Goal: Navigation & Orientation: Find specific page/section

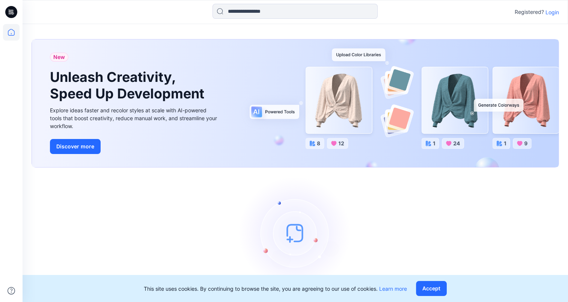
click at [547, 14] on p "Login" at bounding box center [553, 12] width 14 height 8
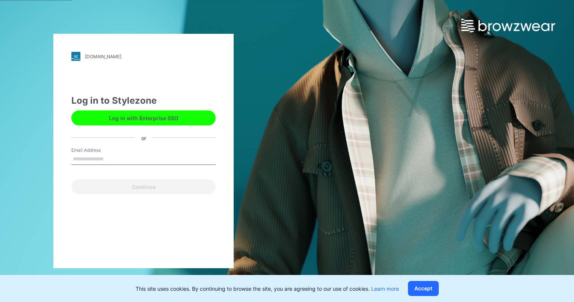
click at [144, 157] on input "Email Address" at bounding box center [143, 159] width 144 height 11
drag, startPoint x: 103, startPoint y: 0, endPoint x: 220, endPoint y: 73, distance: 138.1
click at [220, 73] on div "hellyhansen.stylezone.com Loading... Log in to Stylezone Log in with Enterprise…" at bounding box center [143, 151] width 180 height 234
click at [98, 154] on input "Email Address" at bounding box center [143, 159] width 144 height 11
drag, startPoint x: 157, startPoint y: 159, endPoint x: 56, endPoint y: 156, distance: 101.8
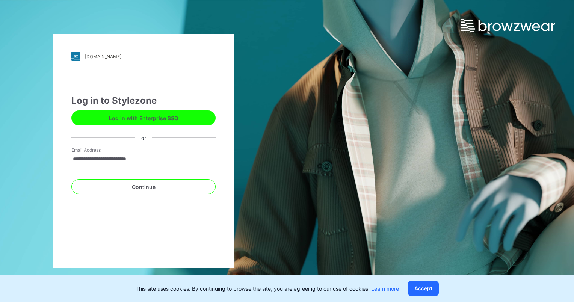
click at [56, 156] on div "**********" at bounding box center [143, 151] width 180 height 234
click at [63, 177] on div "hellyhansen.stylezone.com Loading... Log in to Stylezone Log in with Enterprise…" at bounding box center [143, 151] width 180 height 234
click at [97, 159] on input "*" at bounding box center [143, 159] width 144 height 11
type input "**********"
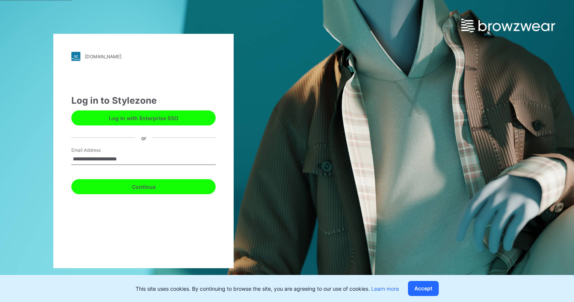
click at [155, 184] on button "Continue" at bounding box center [143, 186] width 144 height 15
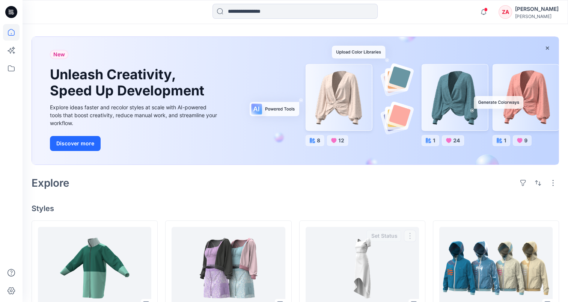
scroll to position [23, 0]
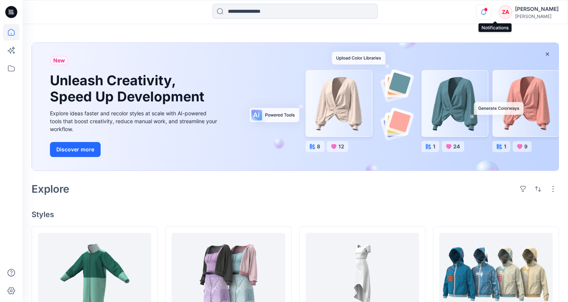
click at [491, 12] on icon "button" at bounding box center [483, 12] width 14 height 15
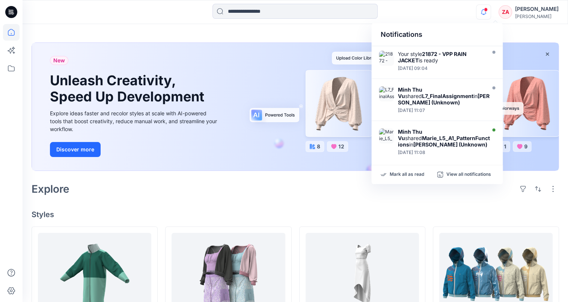
click at [491, 12] on icon "button" at bounding box center [483, 12] width 14 height 15
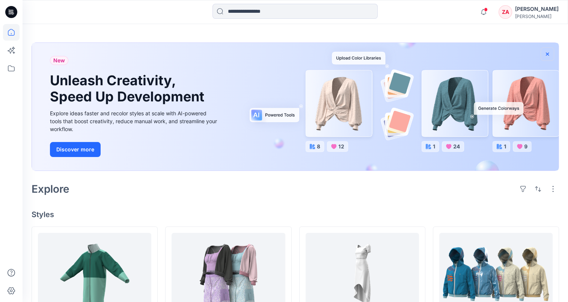
click at [545, 56] on icon "button" at bounding box center [547, 54] width 6 height 6
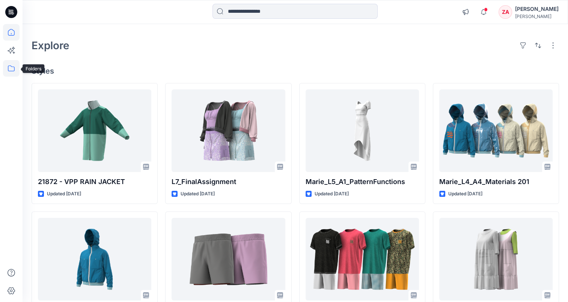
click at [12, 69] on icon at bounding box center [11, 68] width 17 height 17
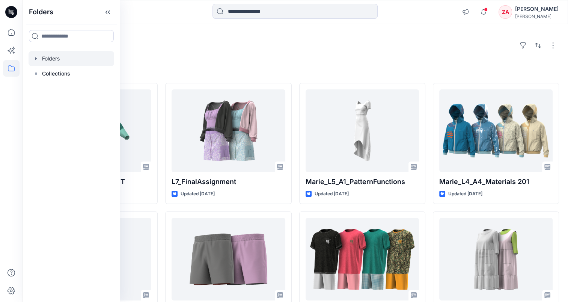
click at [48, 58] on div at bounding box center [72, 58] width 86 height 15
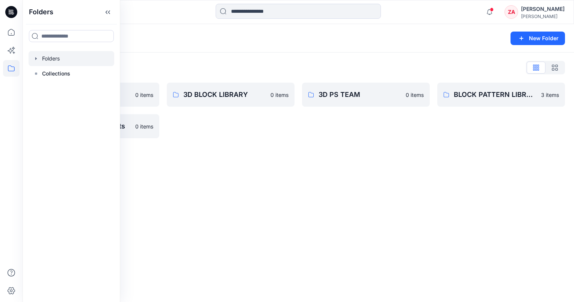
click at [185, 198] on div "Folders New Folder Folders List 3D 0 items Musto Seasonal Assets 0 items 3D BLO…" at bounding box center [298, 163] width 551 height 278
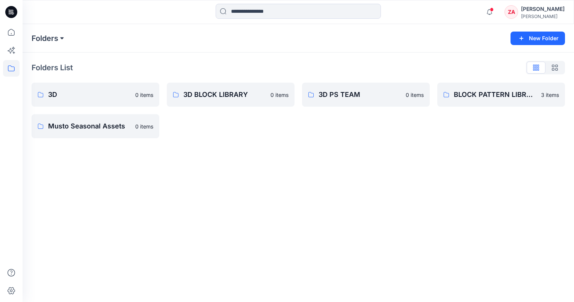
click at [62, 37] on button at bounding box center [62, 38] width 8 height 11
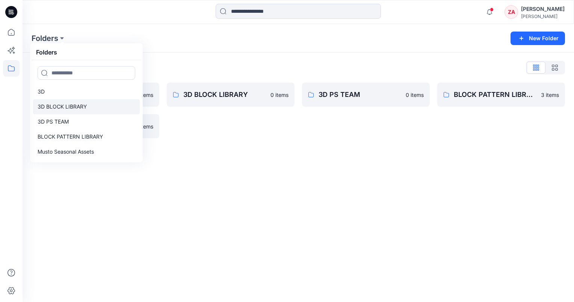
click at [58, 106] on p "3D BLOCK LIBRARY" at bounding box center [62, 106] width 49 height 9
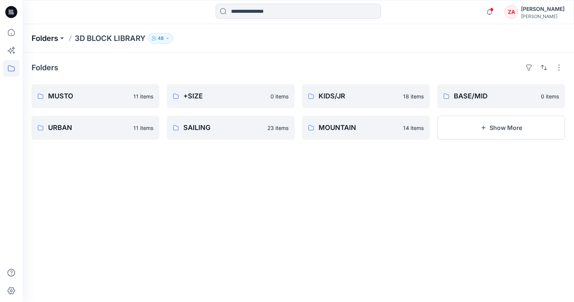
click at [51, 39] on p "Folders" at bounding box center [45, 38] width 27 height 11
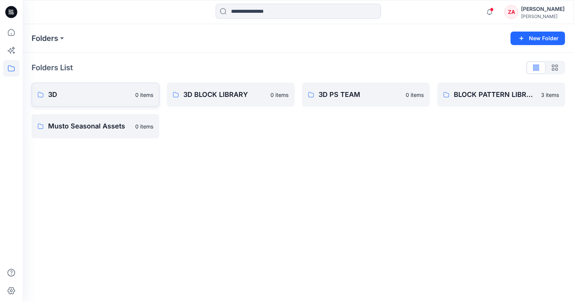
click at [106, 90] on p "3D" at bounding box center [89, 94] width 83 height 11
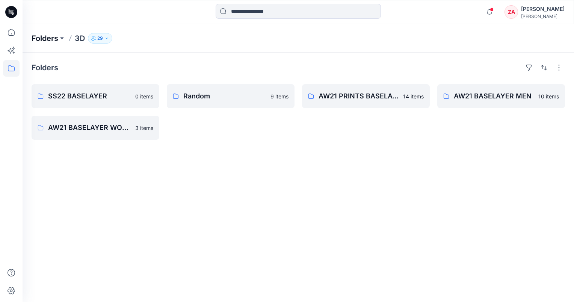
click at [54, 37] on p "Folders" at bounding box center [45, 38] width 27 height 11
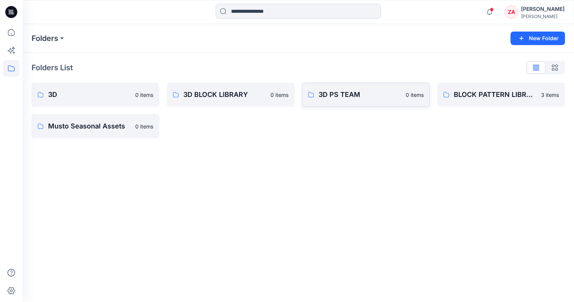
click at [332, 93] on p "3D PS TEAM" at bounding box center [359, 94] width 83 height 11
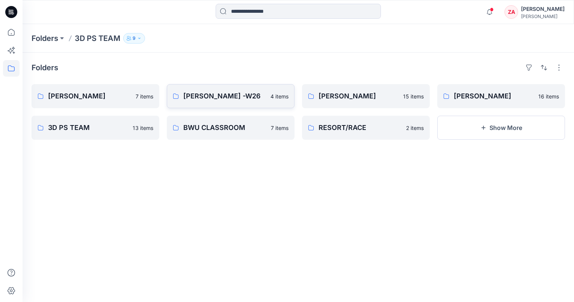
click at [188, 99] on p "[PERSON_NAME] -W26" at bounding box center [224, 96] width 83 height 11
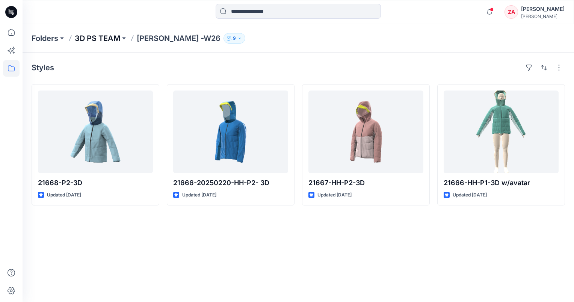
click at [106, 37] on p "3D PS TEAM" at bounding box center [97, 38] width 45 height 11
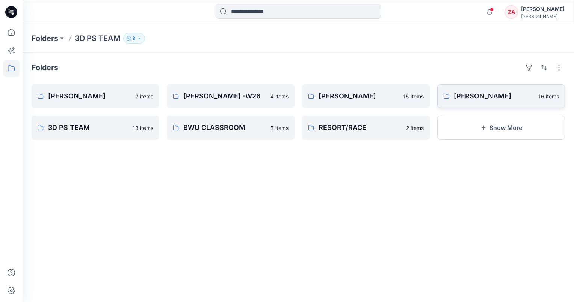
click at [487, 93] on p "[PERSON_NAME]" at bounding box center [494, 96] width 80 height 11
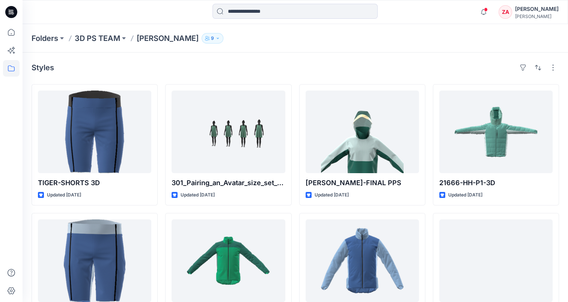
drag, startPoint x: 99, startPoint y: 39, endPoint x: 105, endPoint y: 41, distance: 5.9
click at [99, 39] on p "3D PS TEAM" at bounding box center [97, 38] width 45 height 11
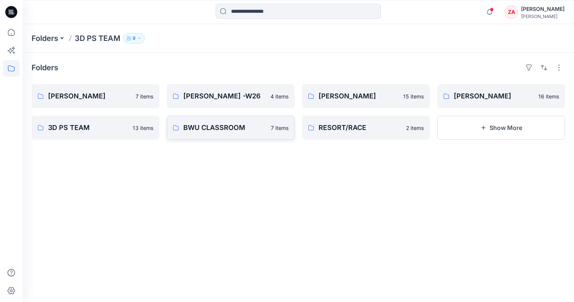
click at [247, 135] on link "BWU CLASSROOM 7 items" at bounding box center [231, 128] width 128 height 24
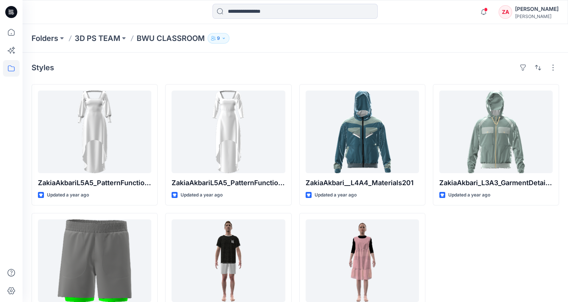
click at [188, 41] on p "BWU CLASSROOM" at bounding box center [171, 38] width 68 height 11
click at [183, 39] on p "BWU CLASSROOM" at bounding box center [171, 38] width 68 height 11
click at [110, 33] on p "3D PS TEAM" at bounding box center [97, 38] width 45 height 11
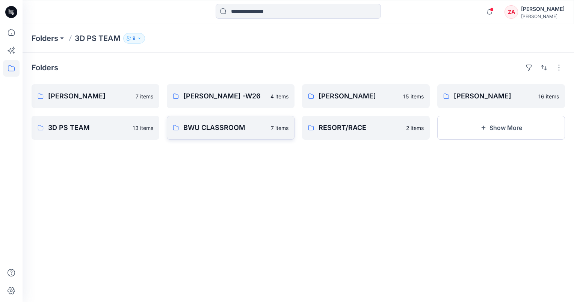
click at [208, 133] on link "BWU CLASSROOM 7 items" at bounding box center [231, 128] width 128 height 24
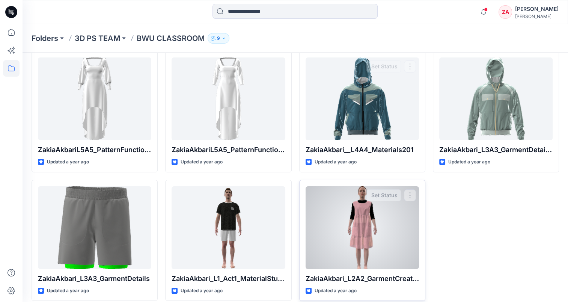
scroll to position [41, 0]
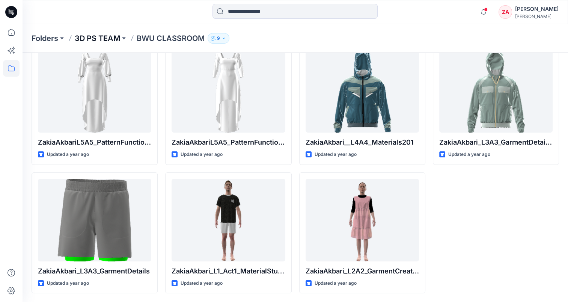
click at [108, 35] on p "3D PS TEAM" at bounding box center [97, 38] width 45 height 11
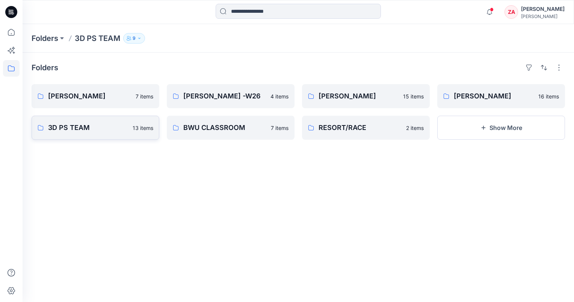
click at [99, 134] on link "3D PS TEAM 13 items" at bounding box center [96, 128] width 128 height 24
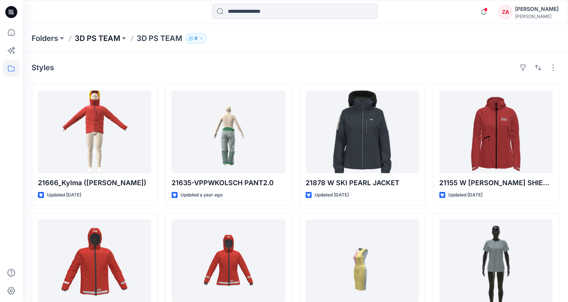
click at [99, 37] on p "3D PS TEAM" at bounding box center [97, 38] width 45 height 11
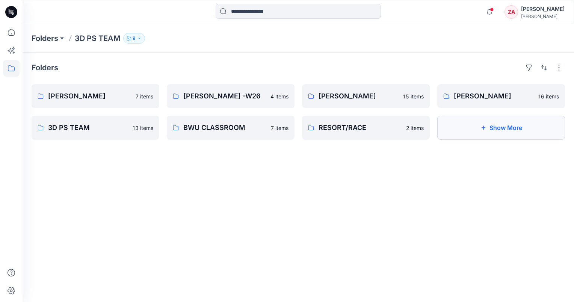
click at [501, 129] on button "Show More" at bounding box center [501, 128] width 128 height 24
click at [504, 131] on p "T-SHIRT ASSIGNMENTS" at bounding box center [495, 127] width 83 height 11
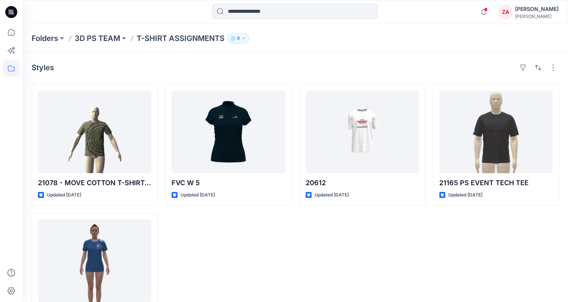
drag, startPoint x: 96, startPoint y: 42, endPoint x: 103, endPoint y: 45, distance: 6.7
click at [97, 43] on p "3D PS TEAM" at bounding box center [97, 38] width 45 height 11
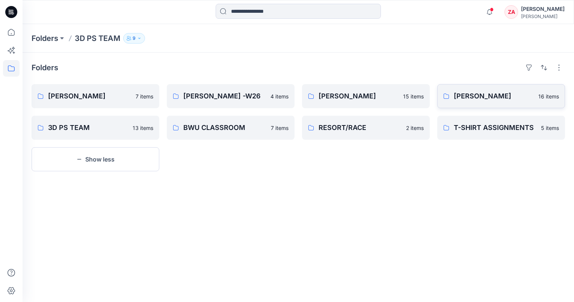
click at [490, 98] on p "[PERSON_NAME]" at bounding box center [494, 96] width 80 height 11
